Goal: Navigation & Orientation: Find specific page/section

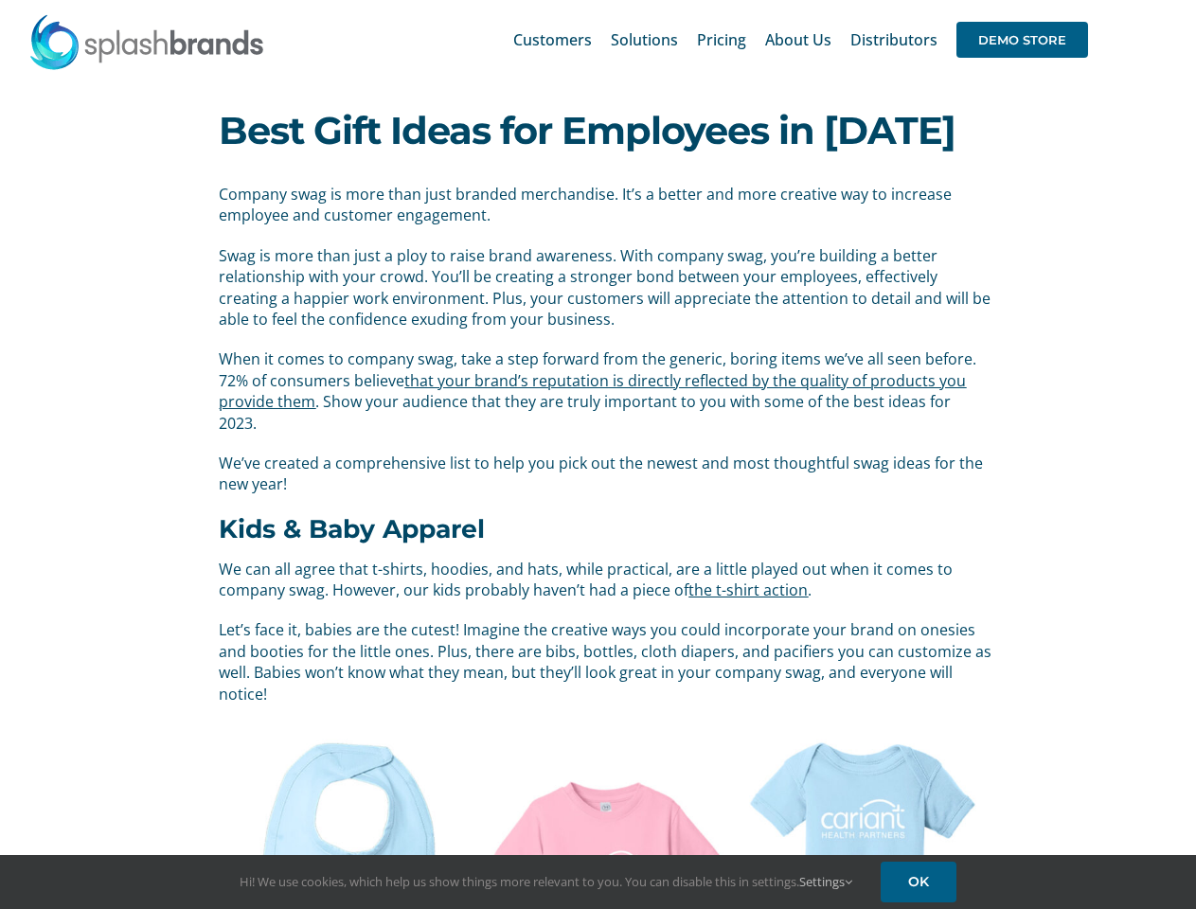
click at [598, 455] on span "We’ve created a comprehensive list to help you pick out the newest and most tho…" at bounding box center [601, 474] width 764 height 42
click at [1081, 0] on div "Search for: * Customers Solutions Stores New Hire Kits Manufacturing Store Mark…" at bounding box center [597, 40] width 1139 height 80
click at [1022, 40] on span "DEMO STORE" at bounding box center [1022, 40] width 132 height 36
click at [827, 882] on link "Settings" at bounding box center [825, 881] width 53 height 17
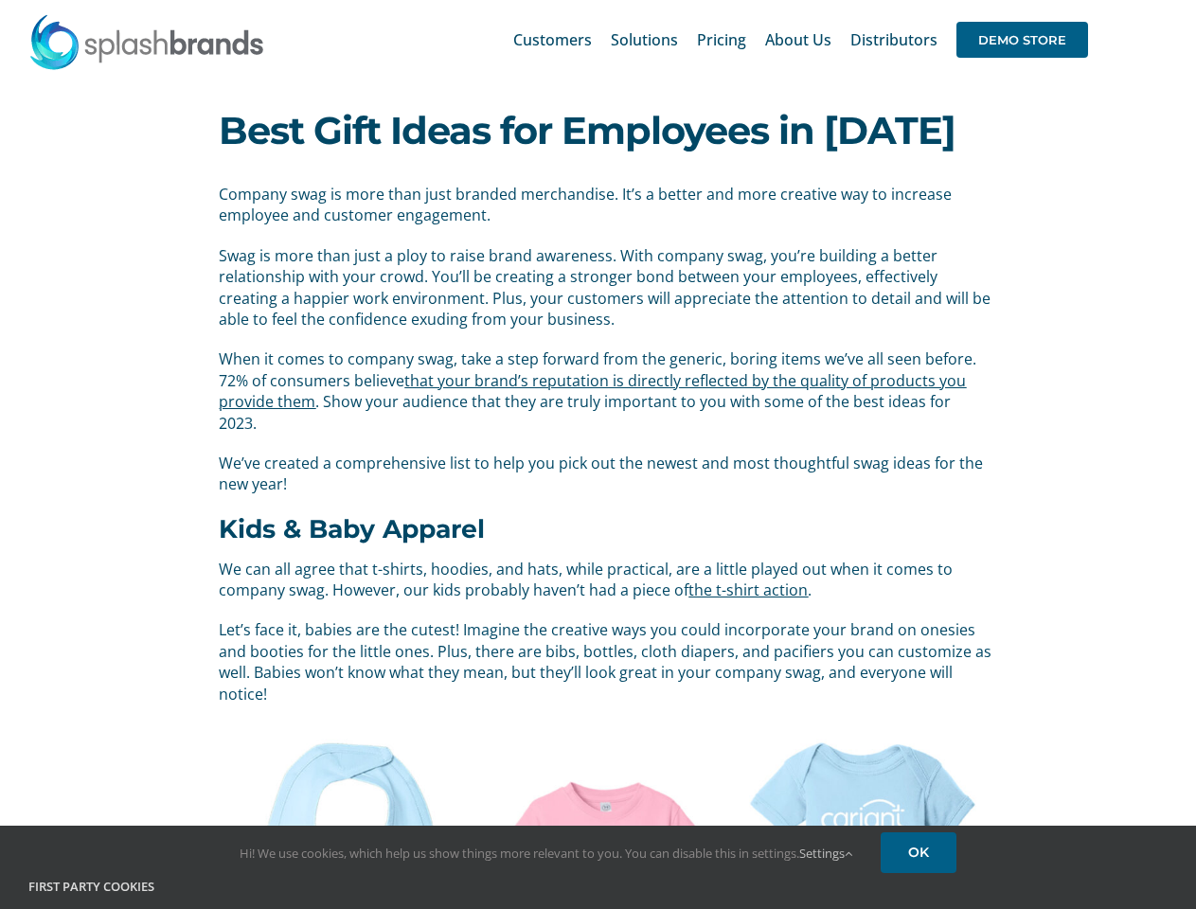
click at [921, 882] on h4 "First Party Cookies" at bounding box center [597, 887] width 1139 height 19
